Goal: Navigation & Orientation: Understand site structure

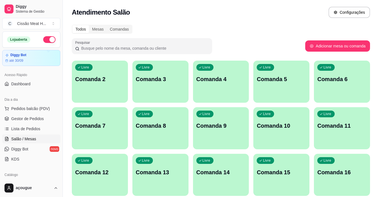
scroll to position [56, 0]
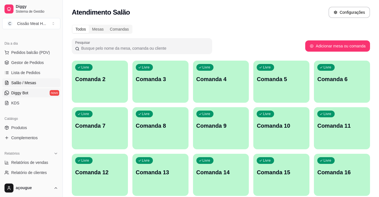
click at [18, 96] on link "Diggy Bot novo" at bounding box center [31, 92] width 58 height 9
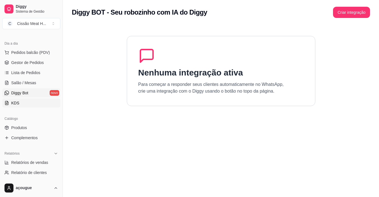
click at [17, 105] on span "KDS" at bounding box center [15, 103] width 8 height 6
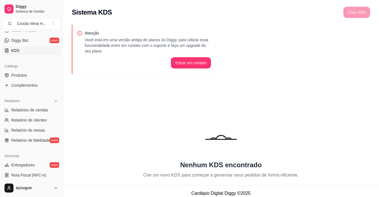
scroll to position [112, 0]
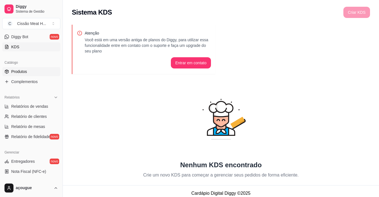
click at [19, 74] on span "Produtos" at bounding box center [19, 72] width 16 height 6
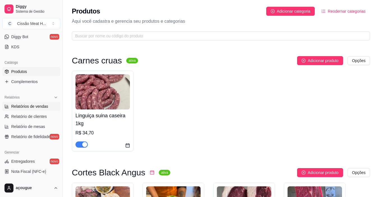
click at [22, 106] on span "Relatórios de vendas" at bounding box center [29, 107] width 37 height 6
select select "ALL"
select select "0"
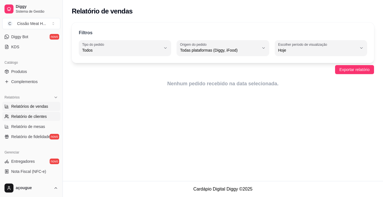
click at [22, 114] on span "Relatório de clientes" at bounding box center [29, 117] width 36 height 6
select select "30"
select select "HIGHEST_TOTAL_SPENT_WITH_ORDERS"
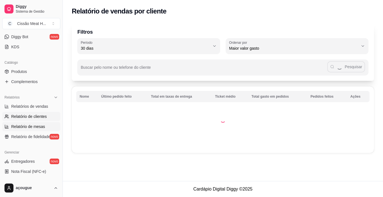
click at [22, 127] on span "Relatório de mesas" at bounding box center [28, 127] width 34 height 6
select select "TOTAL_OF_ORDERS"
select select "7"
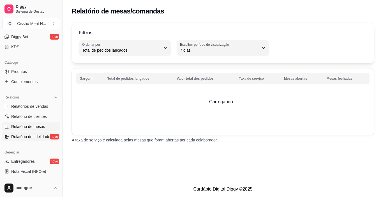
click at [21, 141] on link "Relatório de fidelidade novo" at bounding box center [31, 136] width 58 height 9
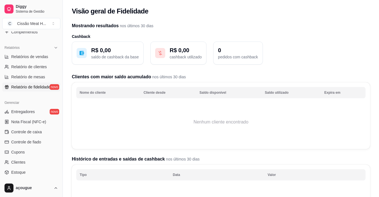
scroll to position [168, 0]
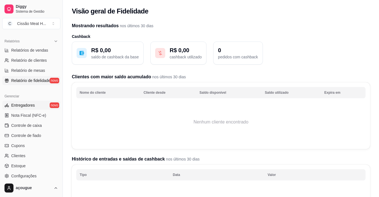
click at [23, 106] on span "Entregadores" at bounding box center [23, 105] width 24 height 6
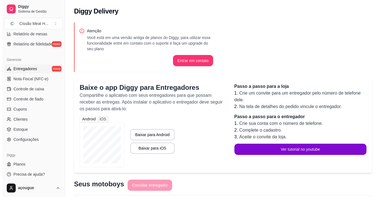
scroll to position [207, 0]
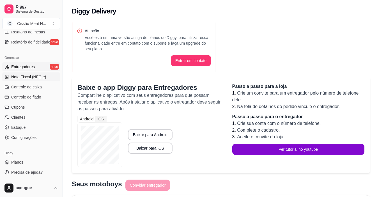
click at [17, 76] on span "Nota Fiscal (NFC-e)" at bounding box center [28, 77] width 35 height 6
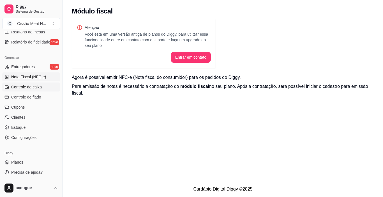
click at [19, 84] on span "Controle de caixa" at bounding box center [26, 87] width 31 height 6
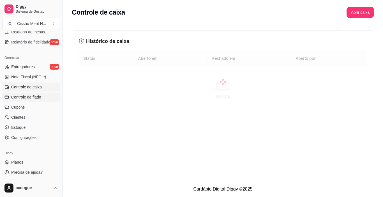
click at [21, 95] on span "Controle de fiado" at bounding box center [26, 97] width 30 height 6
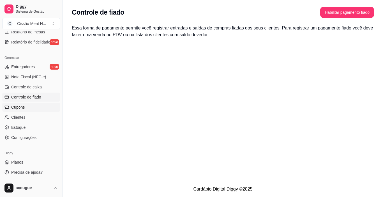
click at [19, 109] on span "Cupons" at bounding box center [17, 107] width 13 height 6
